Goal: Task Accomplishment & Management: Manage account settings

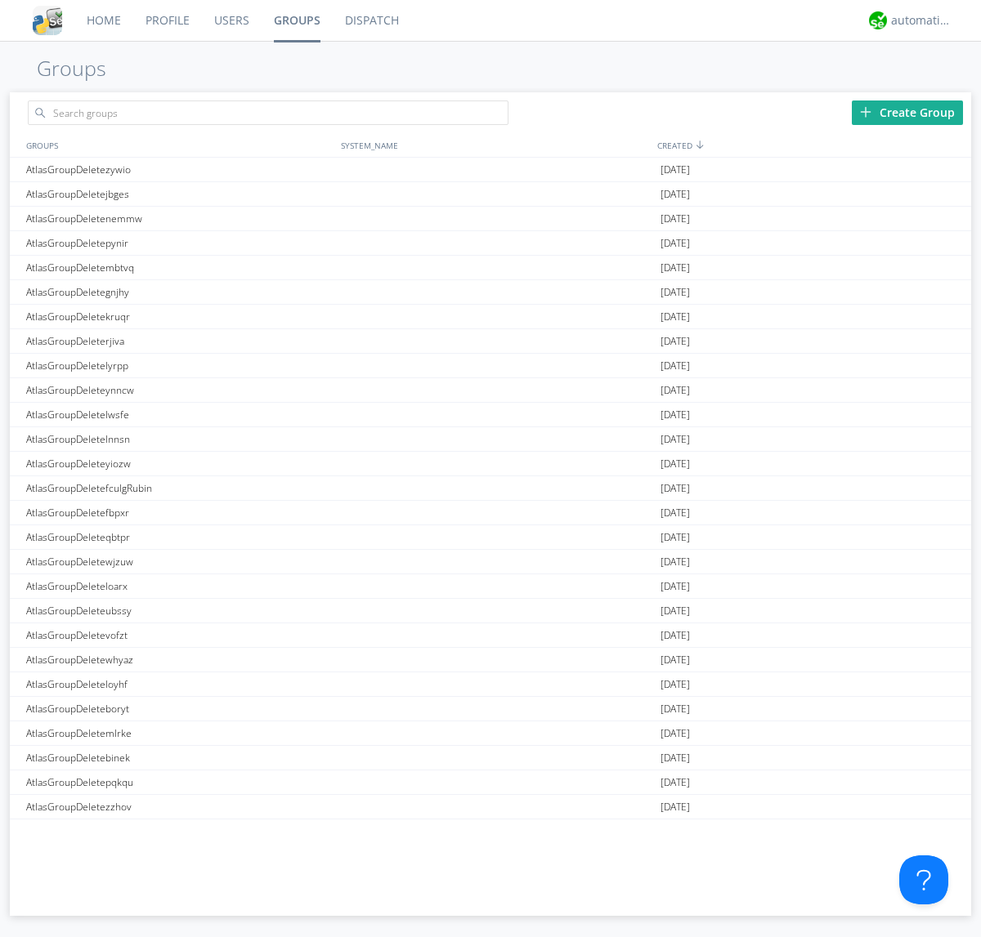
click at [907, 112] on div "Create Group" at bounding box center [906, 113] width 111 height 25
click at [296, 20] on link "Groups" at bounding box center [296, 20] width 71 height 41
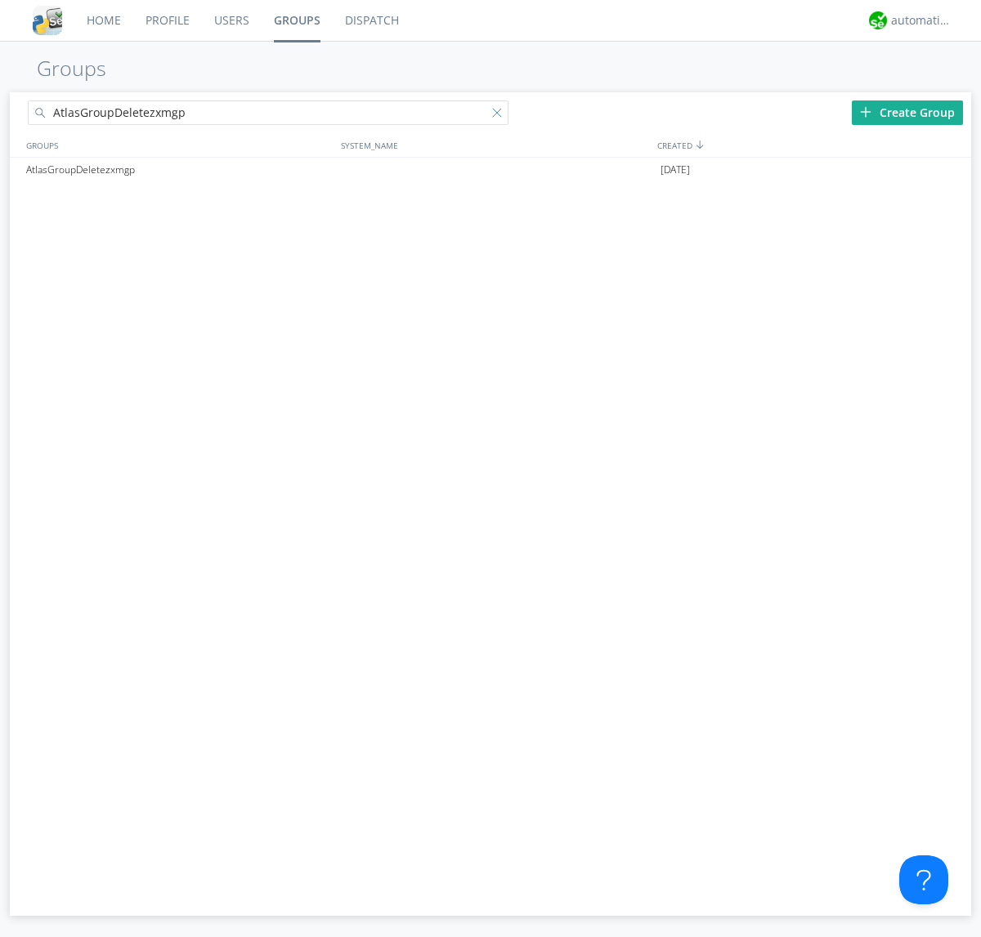
type input "AtlasGroupDeletezxmgp"
click at [500, 115] on div at bounding box center [500, 116] width 16 height 16
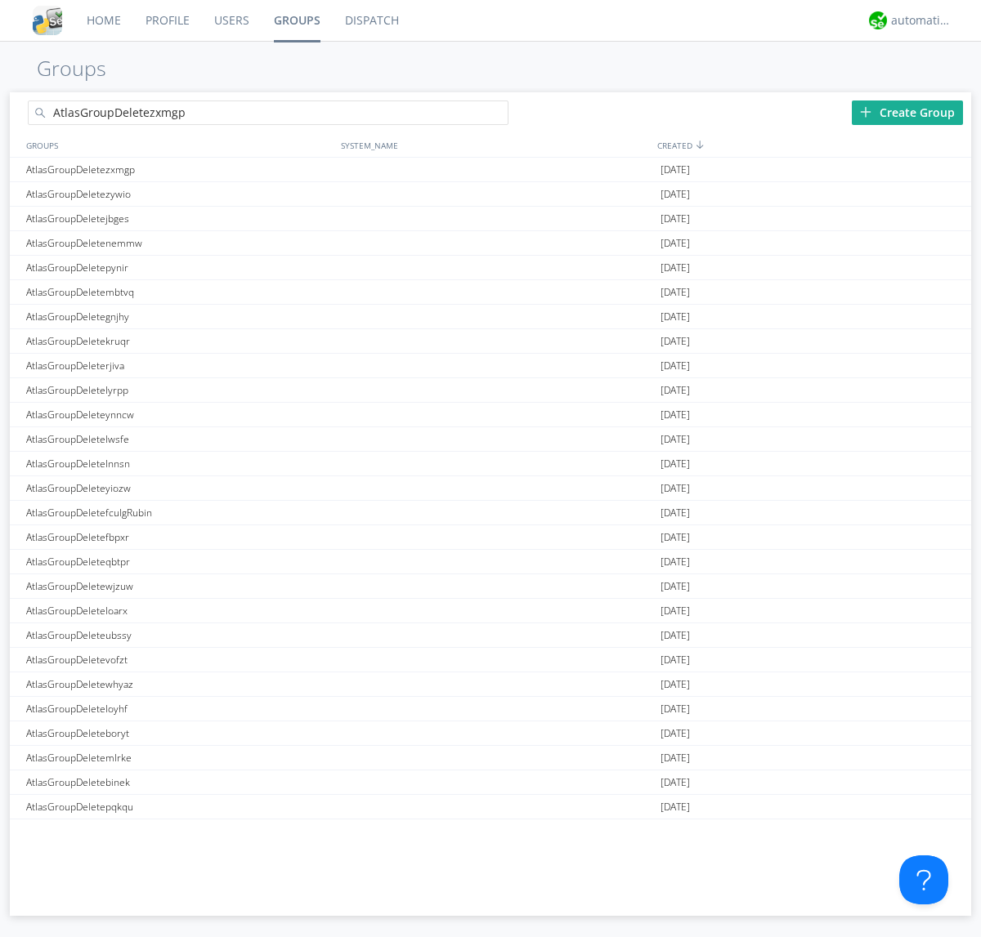
type input "AtlasGroupDeletezxmgp"
click at [179, 169] on div "AtlasGroupDeletezxmgp" at bounding box center [179, 170] width 315 height 24
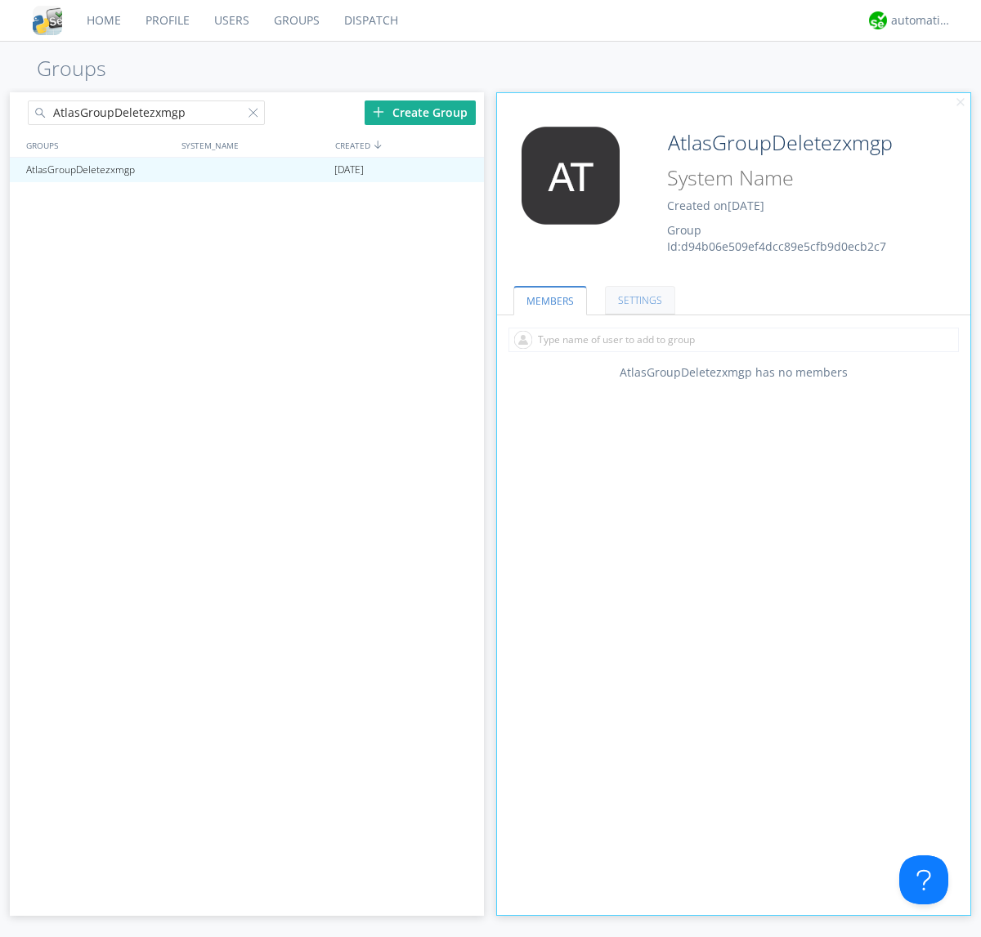
click at [637, 300] on link "SETTINGS" at bounding box center [640, 300] width 70 height 29
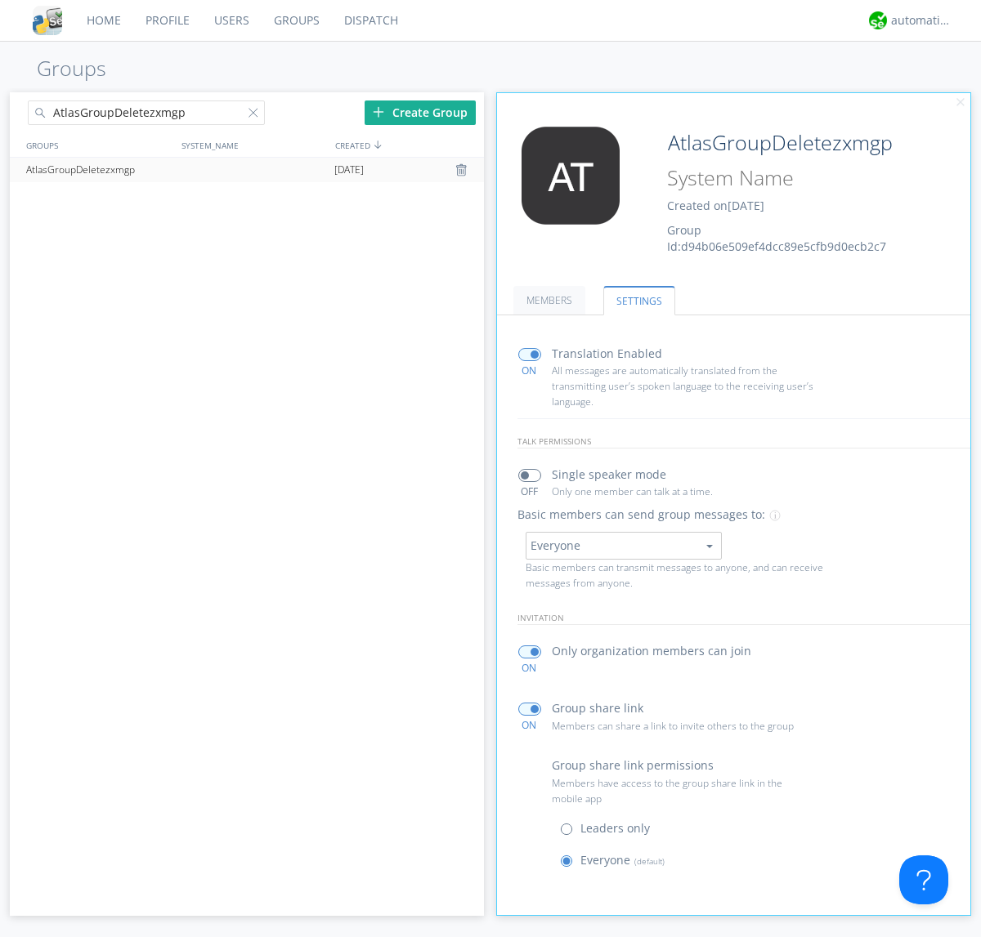
click at [462, 170] on div at bounding box center [463, 169] width 16 height 13
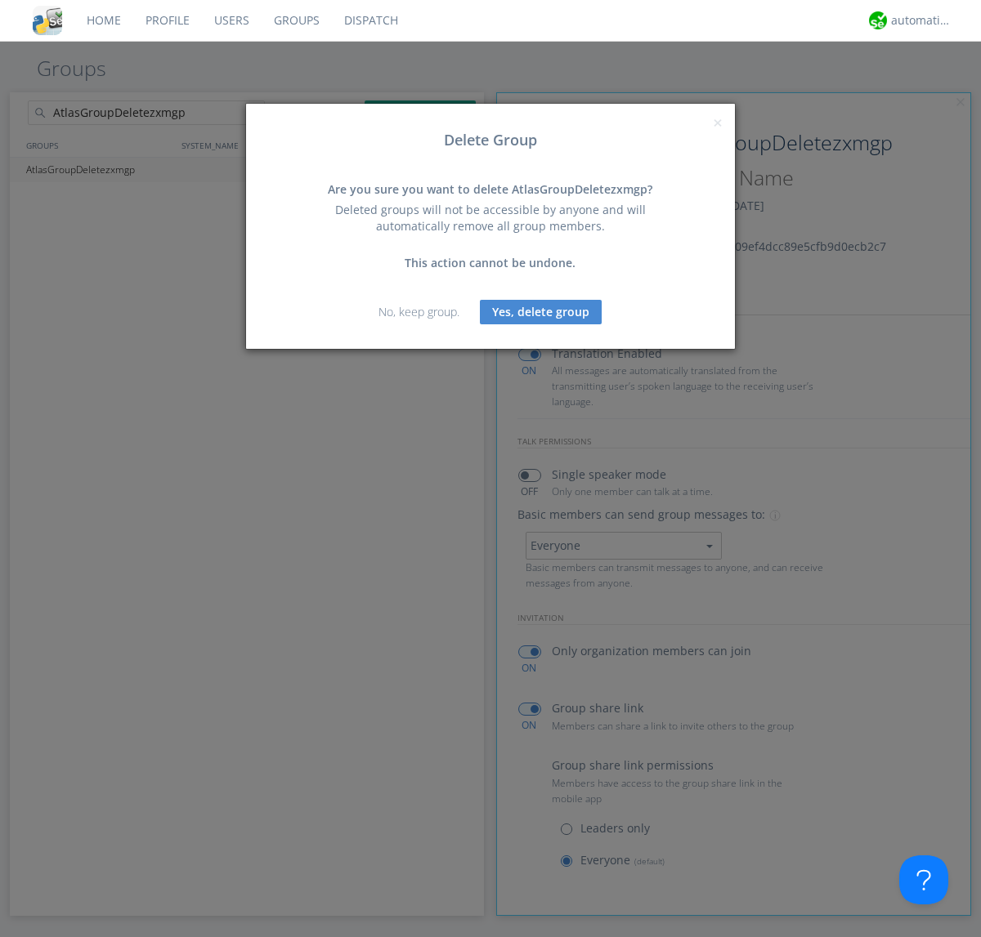
click at [541, 311] on button "Yes, delete group" at bounding box center [541, 312] width 122 height 25
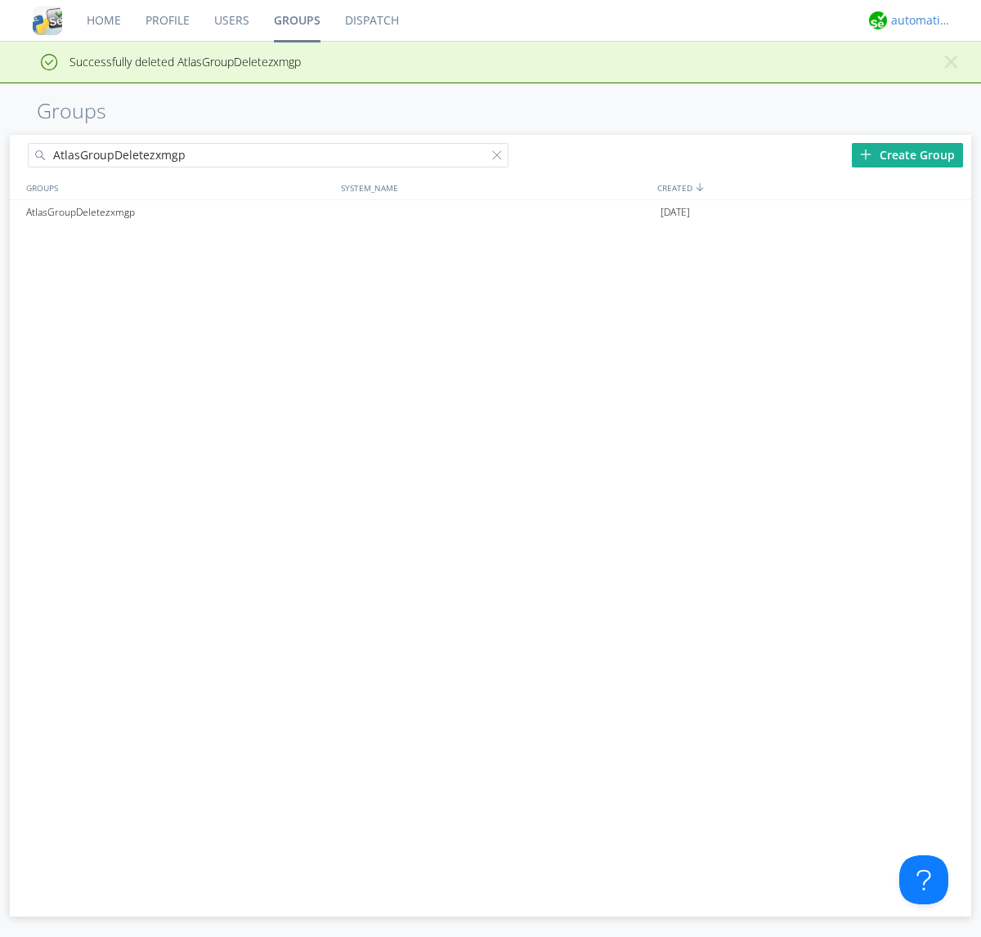
click at [917, 20] on div "automation+atlas" at bounding box center [921, 20] width 61 height 16
